Goal: Contribute content

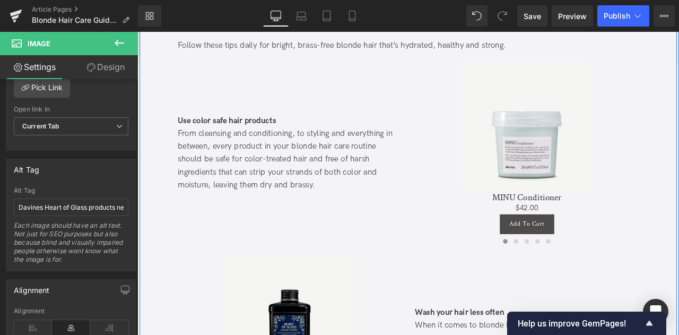
scroll to position [770, 0]
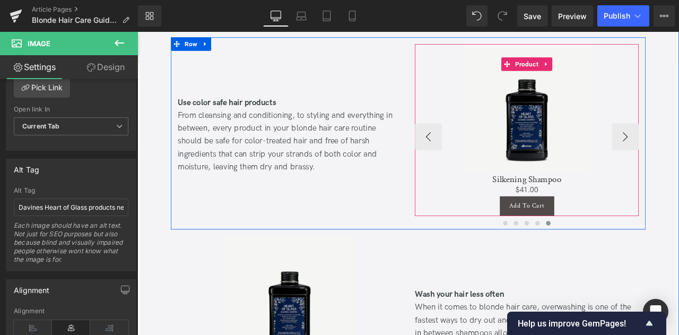
click at [678, 147] on div "Sale Off" at bounding box center [599, 122] width 255 height 153
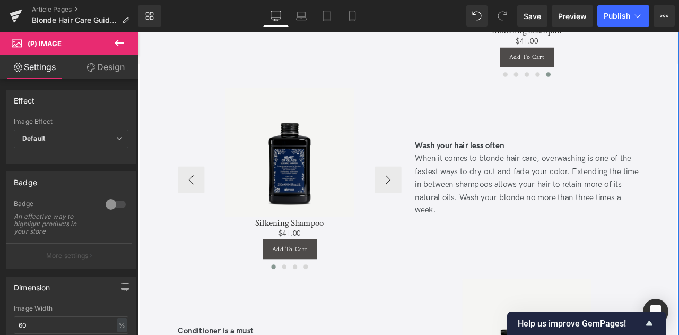
scroll to position [940, 0]
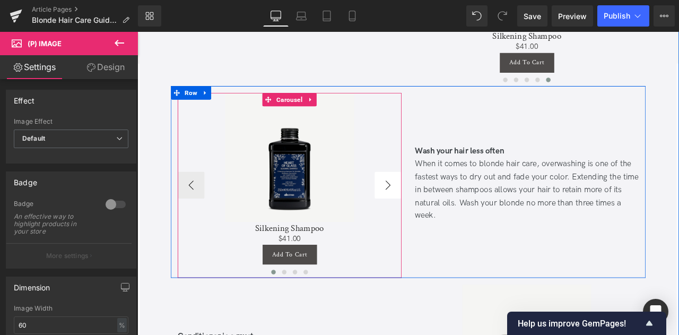
click at [430, 216] on button "›" at bounding box center [435, 213] width 32 height 32
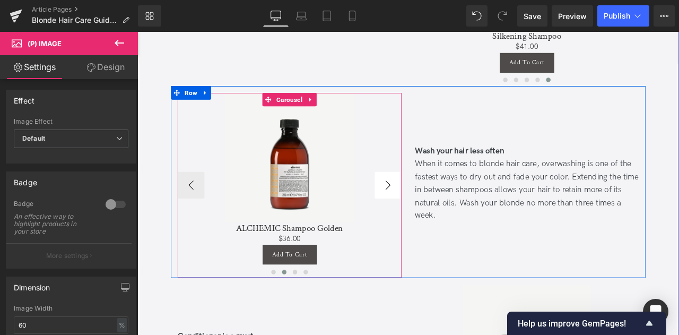
click at [430, 216] on button "›" at bounding box center [435, 213] width 32 height 32
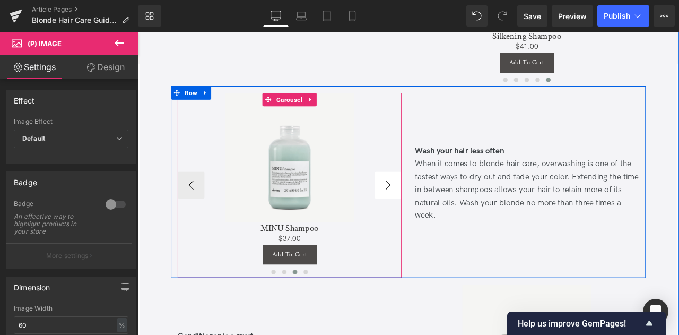
click at [437, 209] on button "›" at bounding box center [435, 213] width 32 height 32
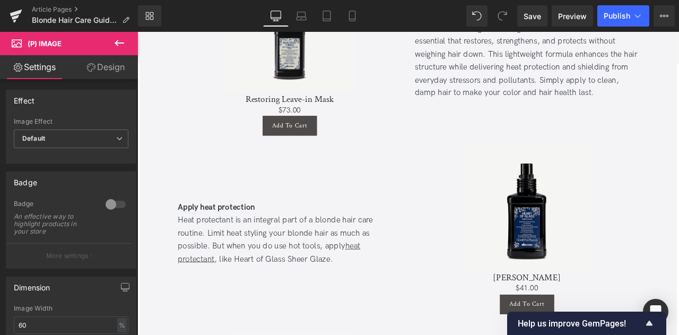
scroll to position [1564, 0]
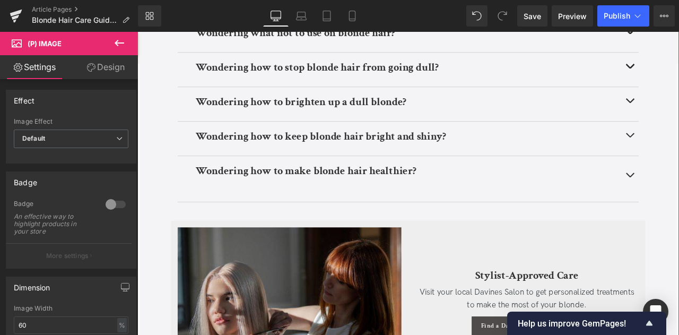
scroll to position [3937, 0]
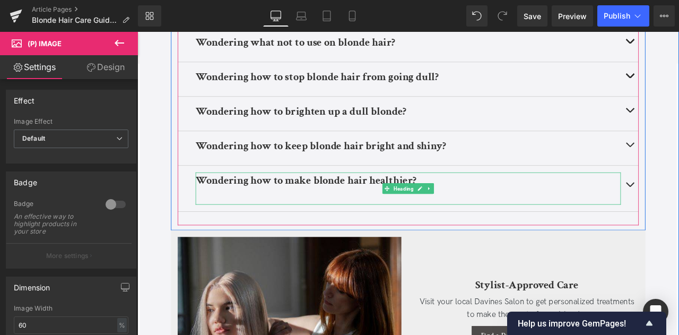
click at [322, 227] on div at bounding box center [458, 224] width 504 height 14
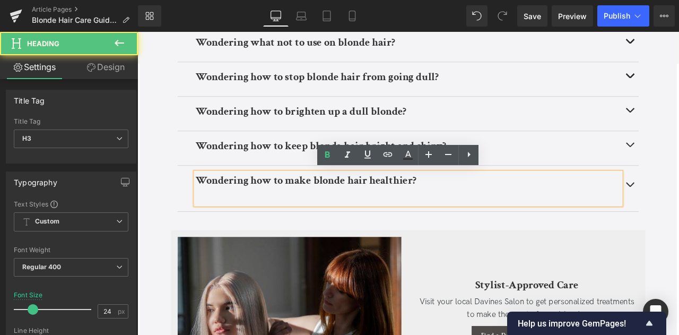
click at [291, 222] on div at bounding box center [458, 224] width 504 height 14
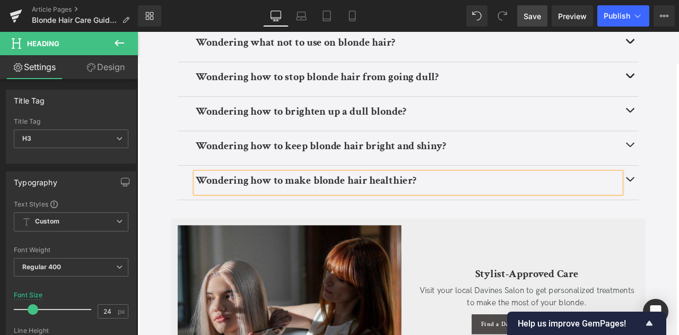
click at [526, 14] on span "Save" at bounding box center [533, 16] width 18 height 11
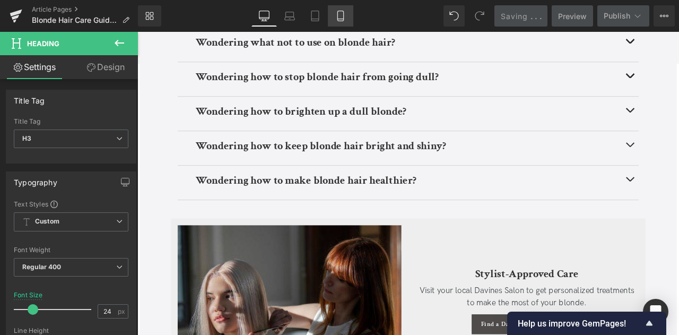
click at [341, 16] on icon at bounding box center [340, 16] width 11 height 11
type input "20"
type input "100"
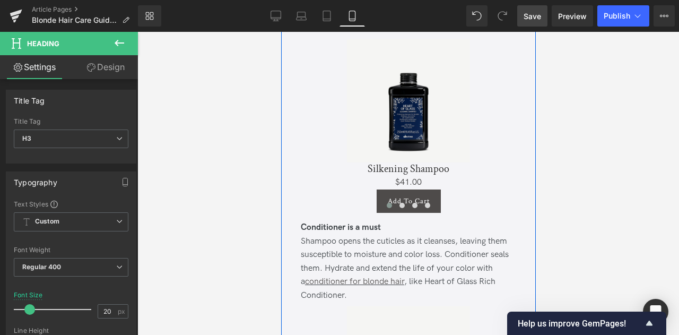
scroll to position [1199, 0]
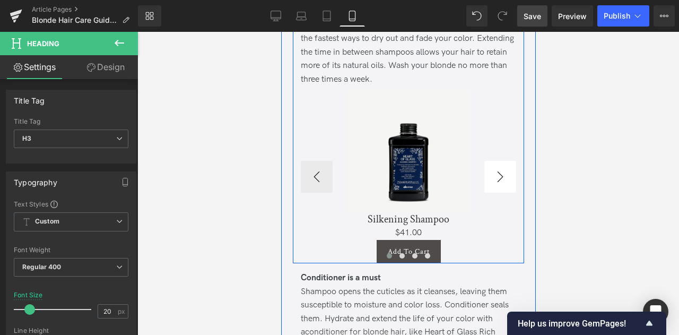
click at [501, 185] on button "›" at bounding box center [500, 177] width 32 height 32
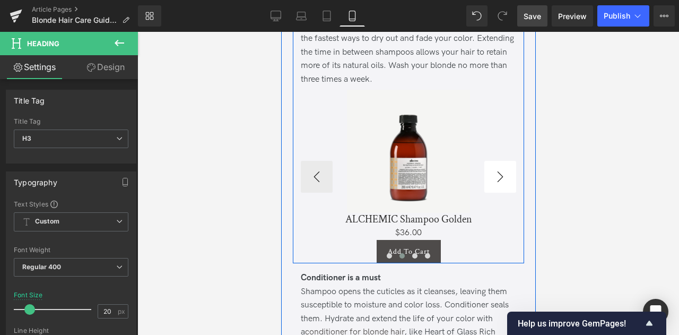
click at [506, 176] on button "›" at bounding box center [500, 177] width 32 height 32
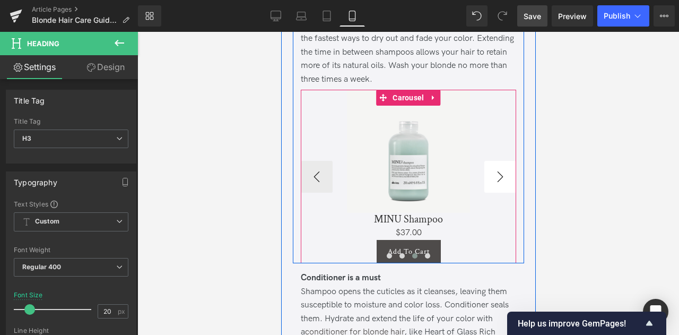
click at [501, 170] on button "›" at bounding box center [500, 177] width 32 height 32
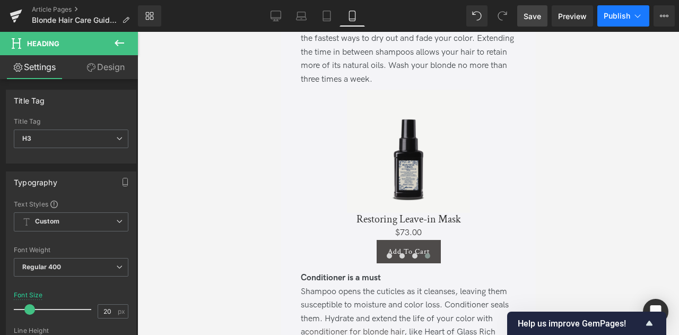
click at [638, 18] on icon at bounding box center [637, 16] width 11 height 11
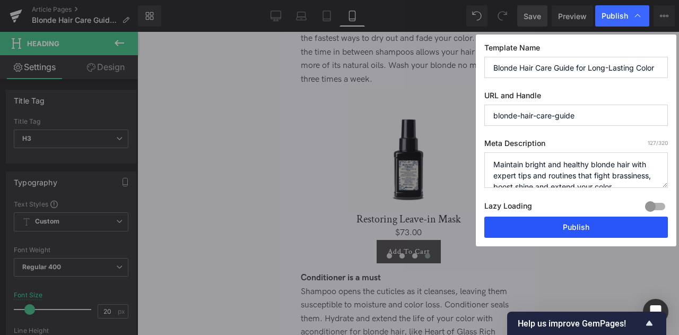
click at [514, 225] on button "Publish" at bounding box center [576, 226] width 184 height 21
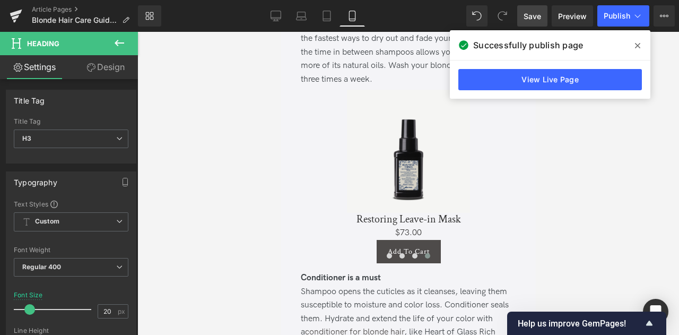
click at [636, 48] on icon at bounding box center [637, 45] width 5 height 8
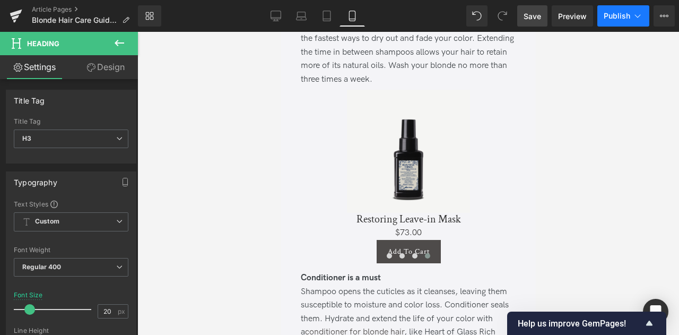
click at [641, 17] on icon at bounding box center [637, 16] width 11 height 11
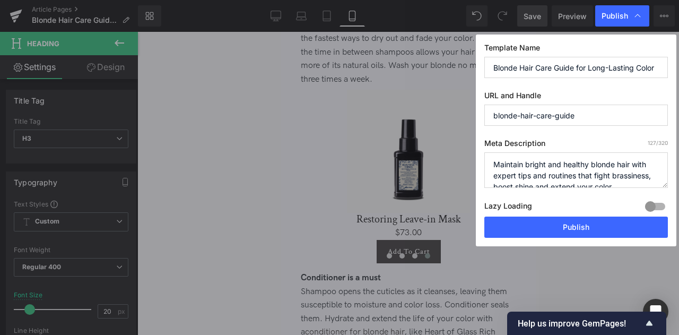
click at [604, 59] on input "Blonde Hair Care Guide for Long-Lasting Color" at bounding box center [576, 67] width 184 height 21
click at [596, 168] on textarea "Maintain bright and healthy blonde hair with expert tips and routines that figh…" at bounding box center [576, 170] width 184 height 36
